Goal: Use online tool/utility: Use online tool/utility

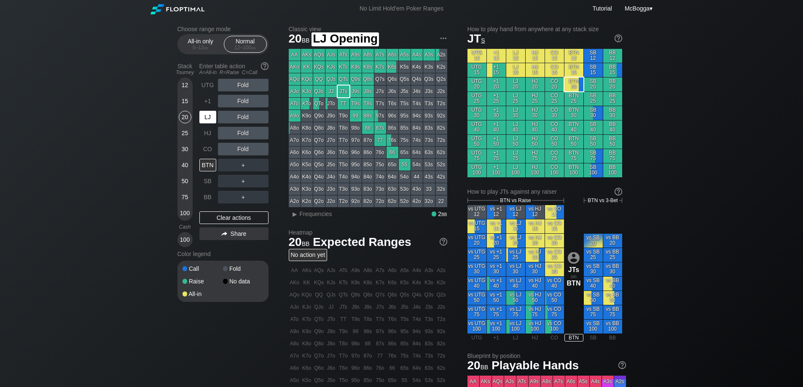
click at [212, 119] on div "LJ" at bounding box center [207, 117] width 17 height 13
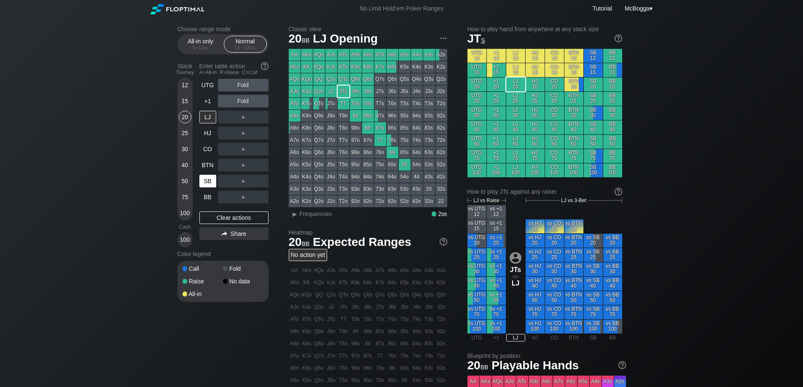
click at [206, 181] on div "SB" at bounding box center [207, 181] width 17 height 13
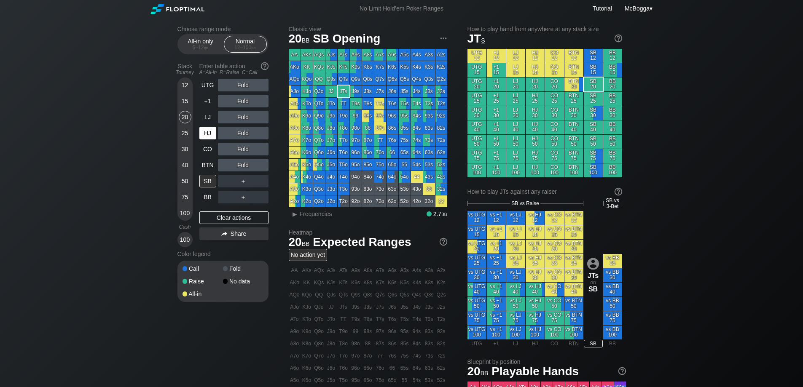
click at [211, 137] on div "HJ" at bounding box center [207, 133] width 17 height 13
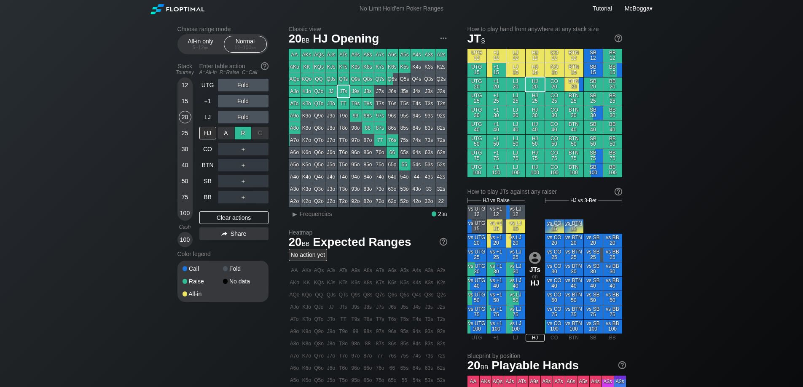
click at [244, 130] on div "R ✕" at bounding box center [243, 133] width 16 height 13
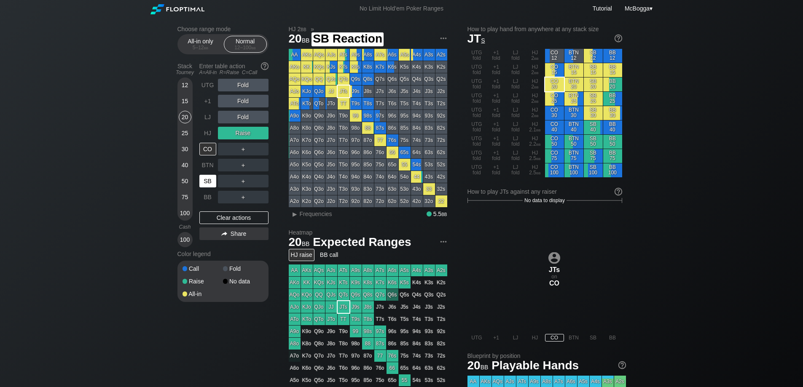
click at [211, 183] on div "SB" at bounding box center [207, 181] width 17 height 13
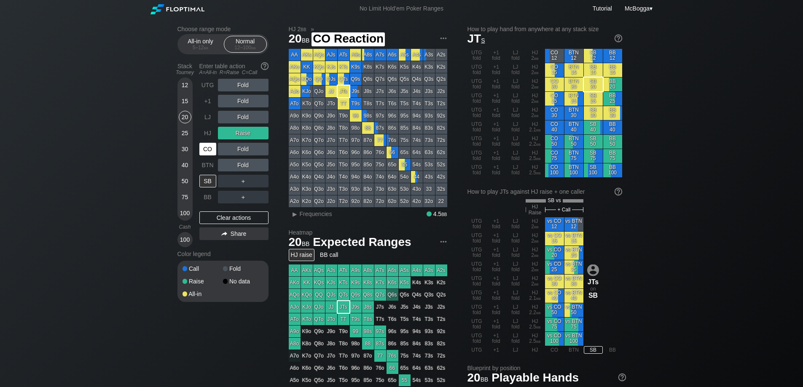
click at [212, 148] on div "CO" at bounding box center [207, 149] width 17 height 13
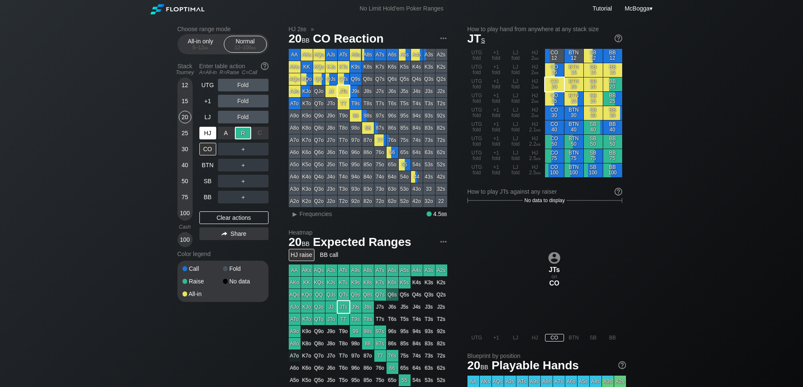
click at [202, 132] on div "HJ" at bounding box center [207, 133] width 17 height 13
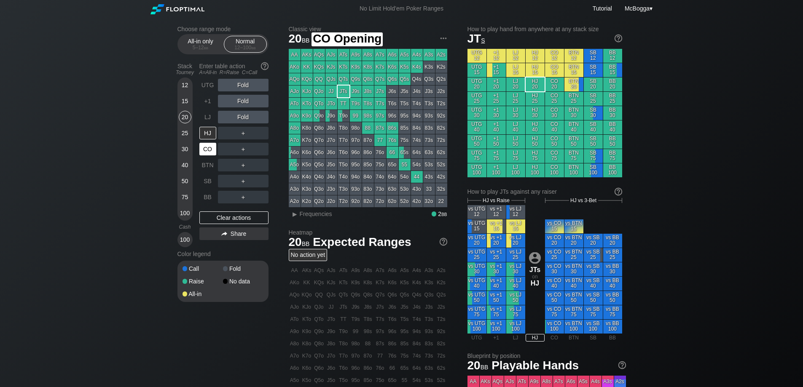
click at [210, 148] on div "CO" at bounding box center [207, 149] width 17 height 13
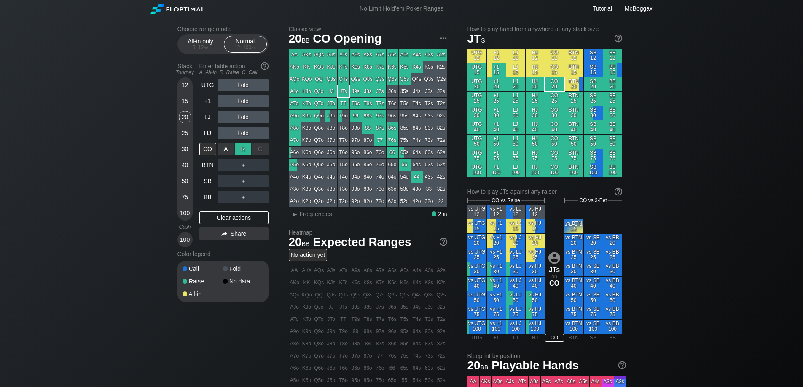
click at [243, 149] on div "R ✕" at bounding box center [243, 149] width 16 height 13
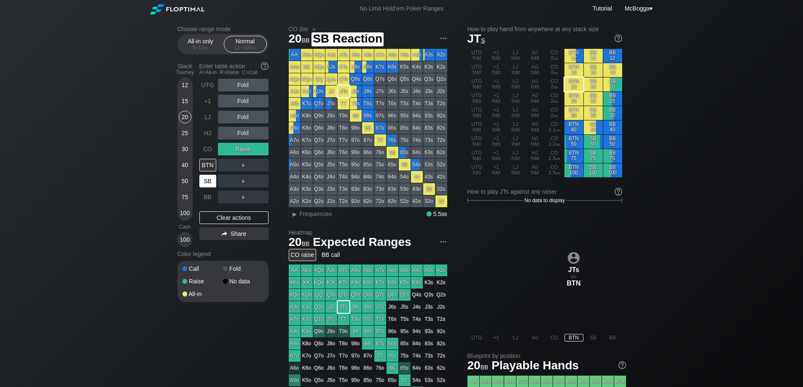
click at [212, 184] on div "SB" at bounding box center [207, 181] width 17 height 13
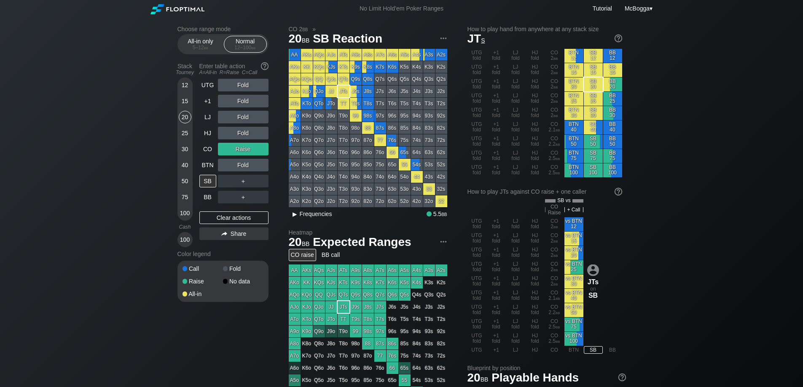
click at [294, 214] on div "▸" at bounding box center [295, 214] width 11 height 10
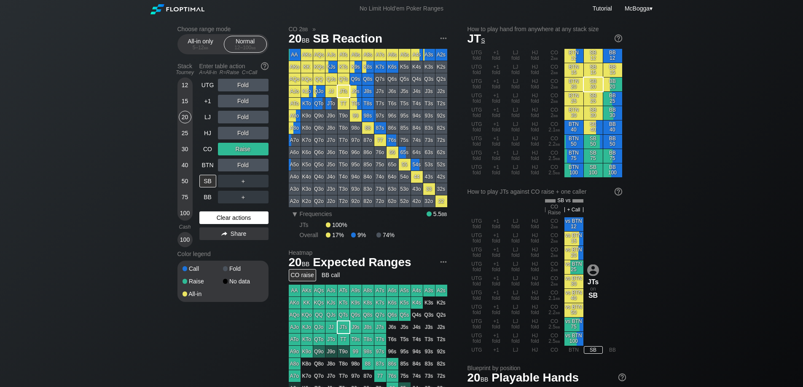
click at [240, 220] on div "Clear actions" at bounding box center [233, 218] width 69 height 13
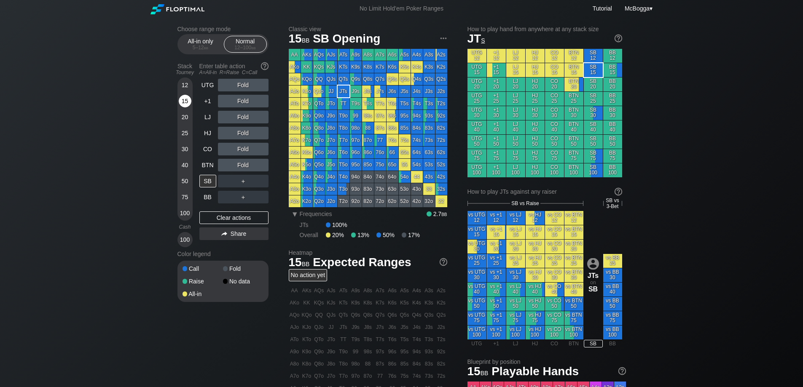
click at [185, 98] on div "15" at bounding box center [185, 101] width 13 height 13
click at [246, 180] on div "＋" at bounding box center [243, 181] width 51 height 13
click at [255, 180] on div "C ✕" at bounding box center [260, 181] width 16 height 13
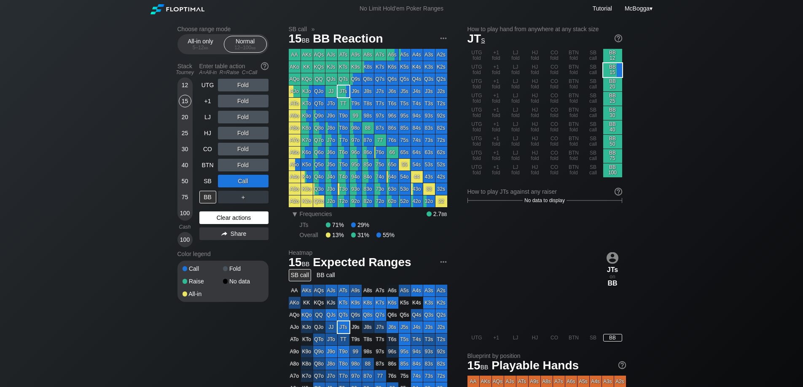
click at [256, 212] on div "Clear actions" at bounding box center [233, 218] width 69 height 13
